Goal: Task Accomplishment & Management: Manage account settings

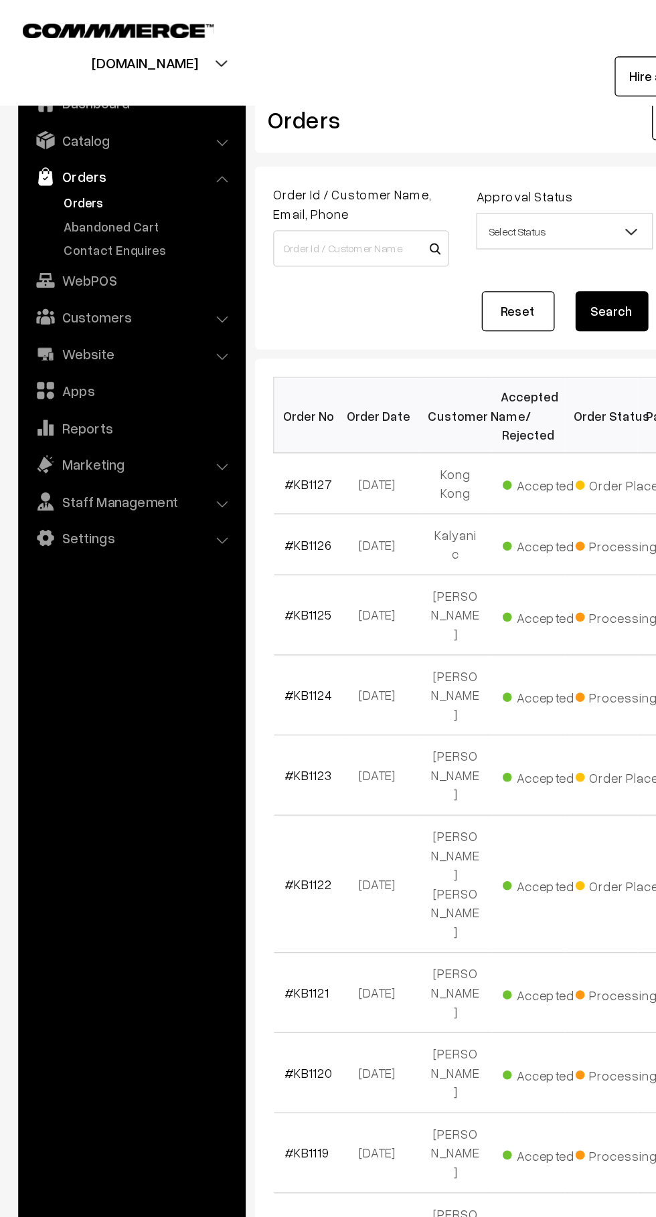
click at [118, 161] on link "Abandoned Cart" at bounding box center [109, 166] width 132 height 14
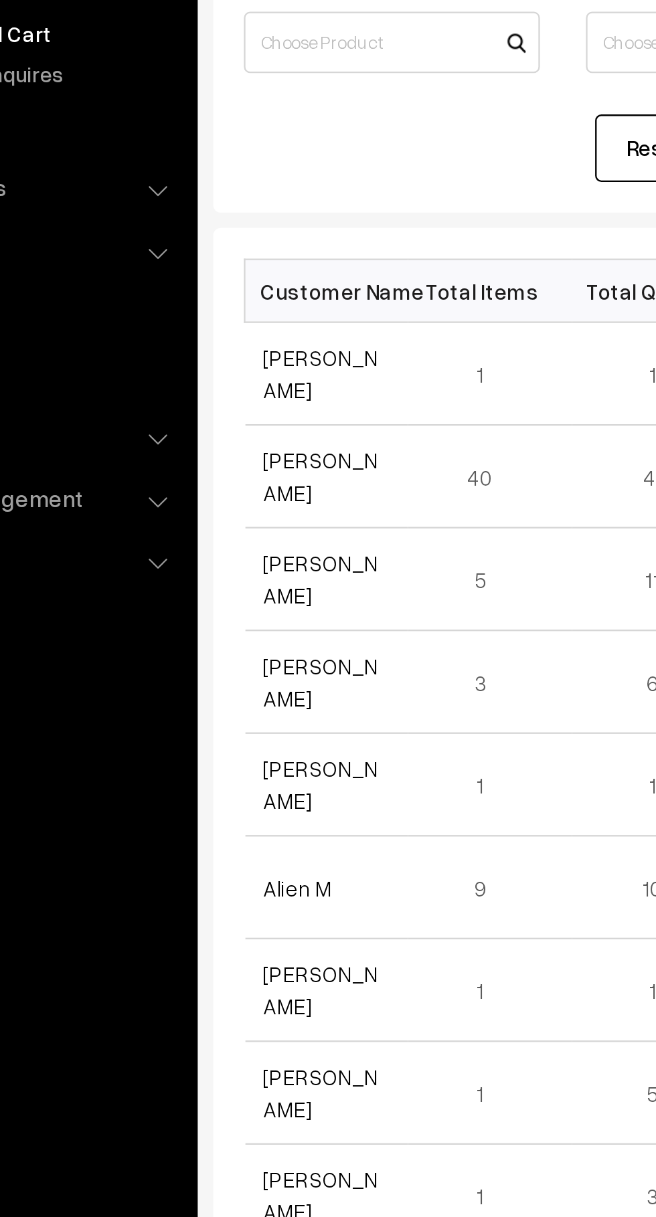
click at [237, 320] on link "[PERSON_NAME]" at bounding box center [234, 314] width 50 height 25
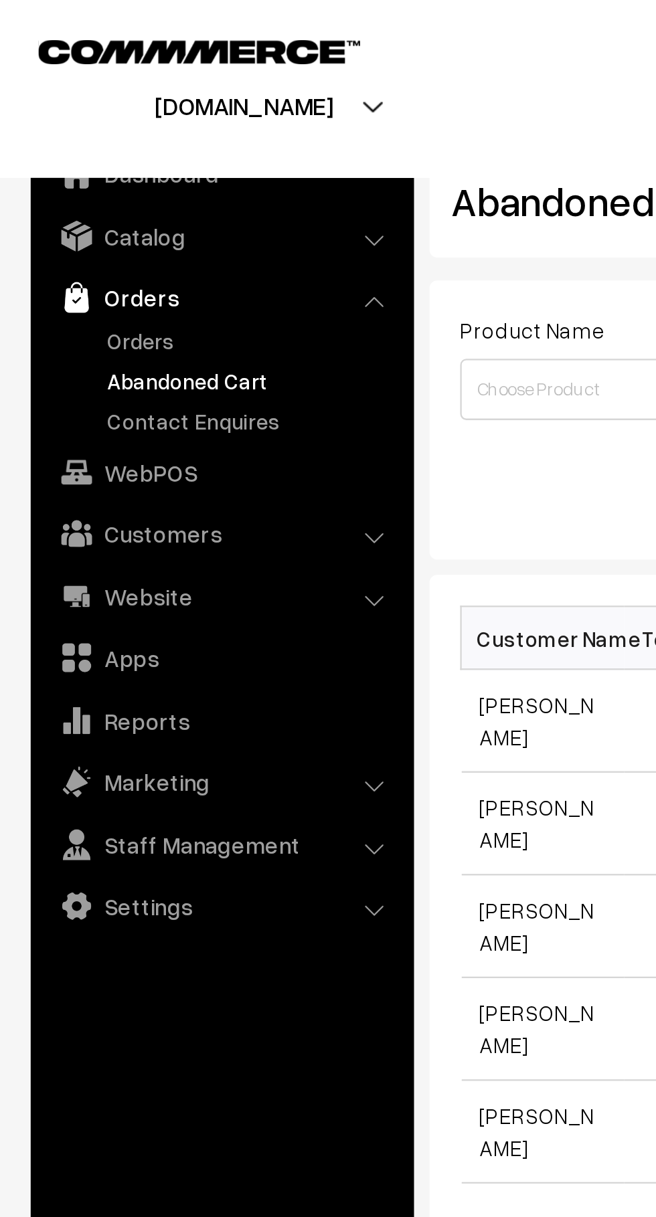
click at [61, 153] on link "Orders" at bounding box center [109, 149] width 132 height 14
